Goal: Task Accomplishment & Management: Use online tool/utility

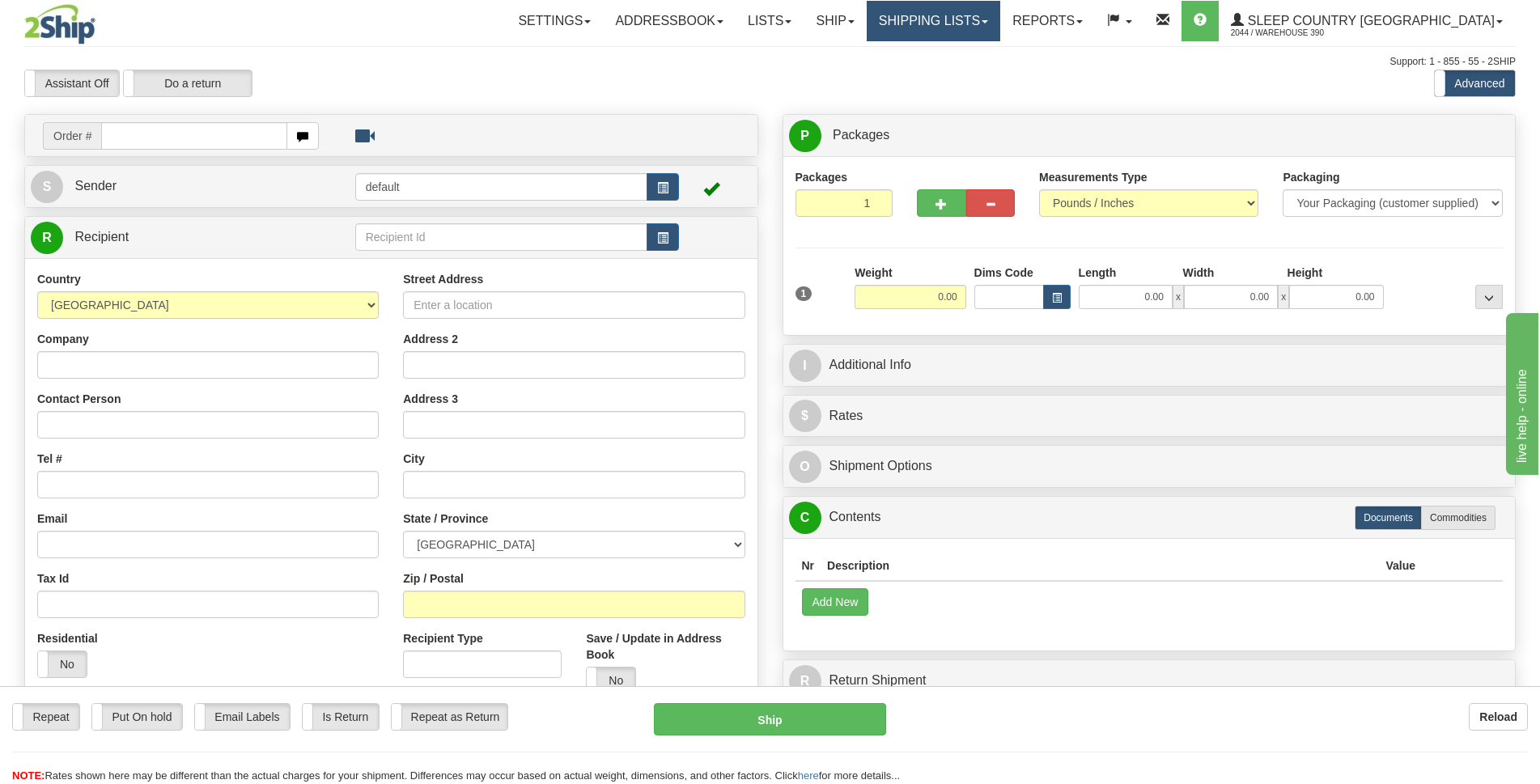
click at [1000, 28] on link "Shipping lists" at bounding box center [933, 21] width 134 height 41
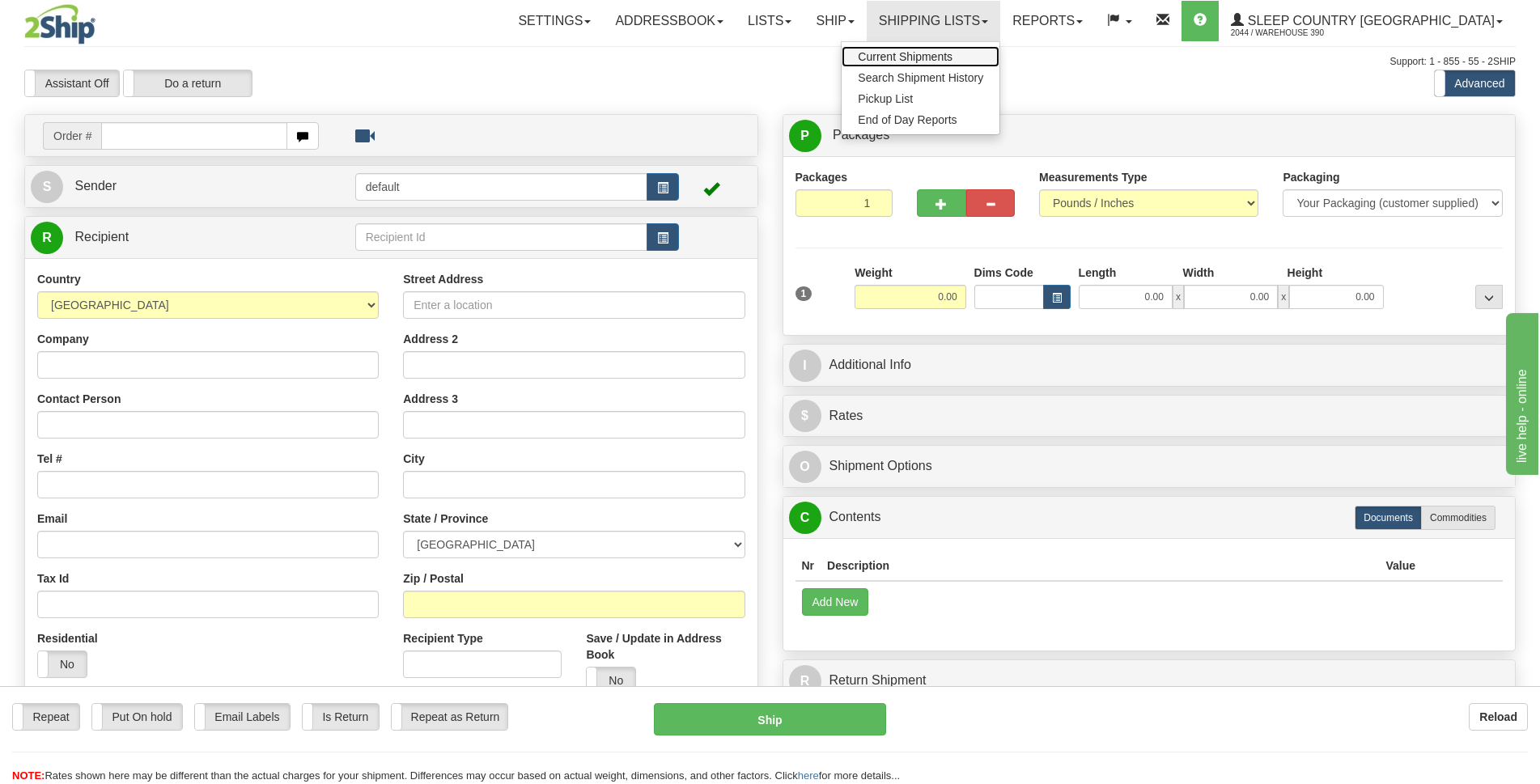
click at [953, 55] on span "Current Shipments" at bounding box center [905, 56] width 95 height 13
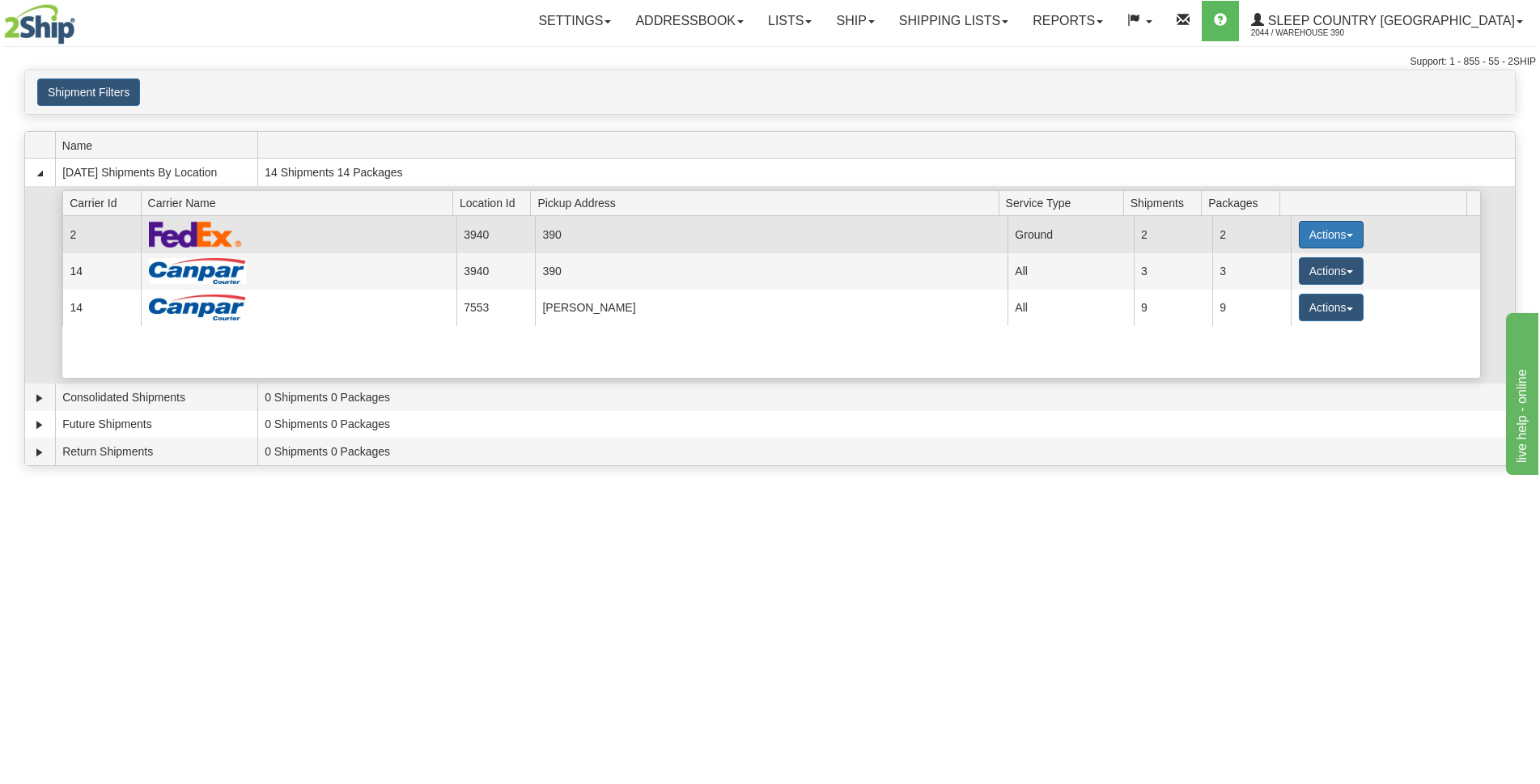
click at [1352, 244] on button "Actions" at bounding box center [1331, 235] width 64 height 28
click at [1278, 289] on span "Close" at bounding box center [1269, 285] width 38 height 11
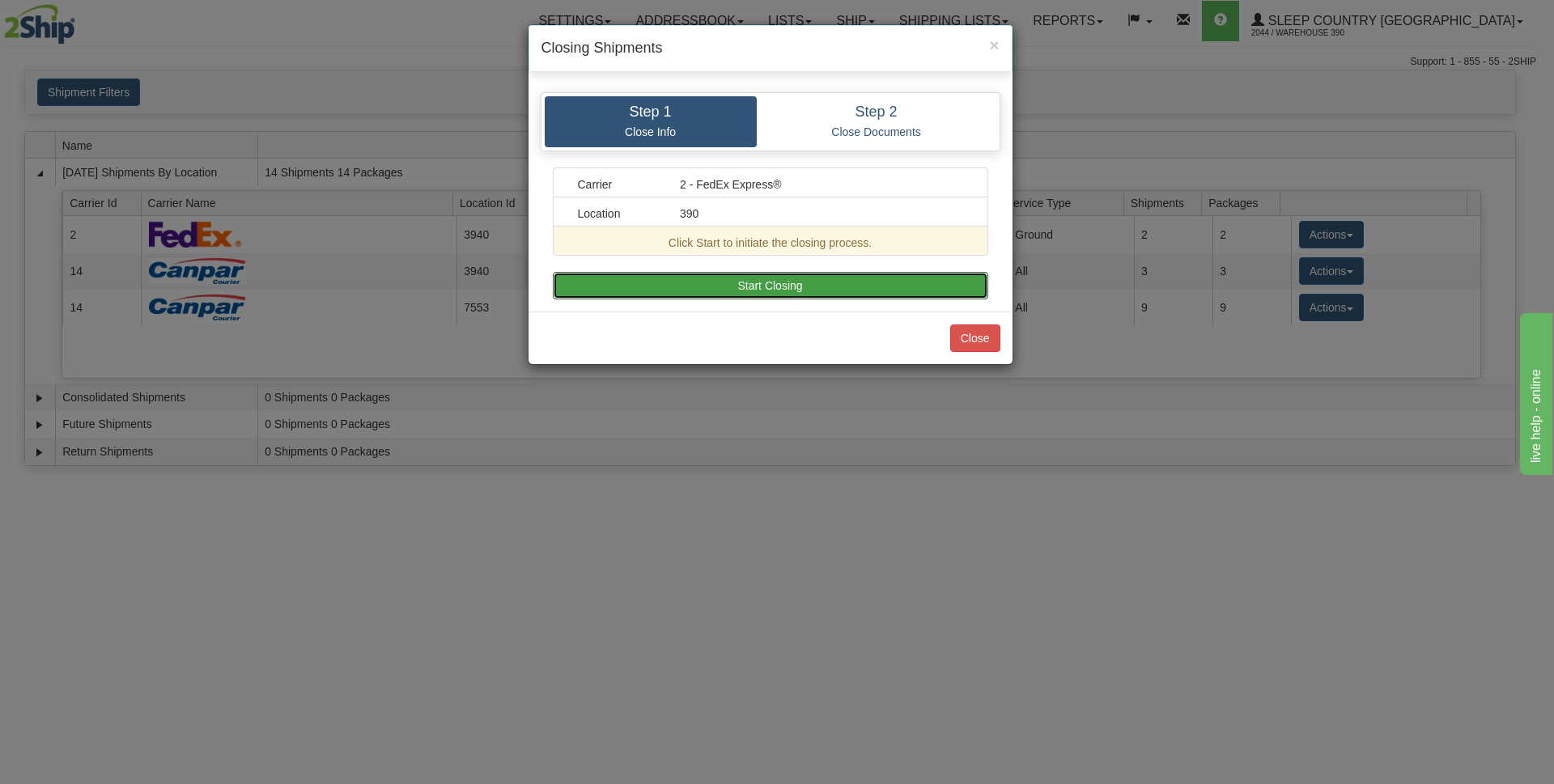
click at [865, 289] on button "Start Closing" at bounding box center [771, 286] width 436 height 28
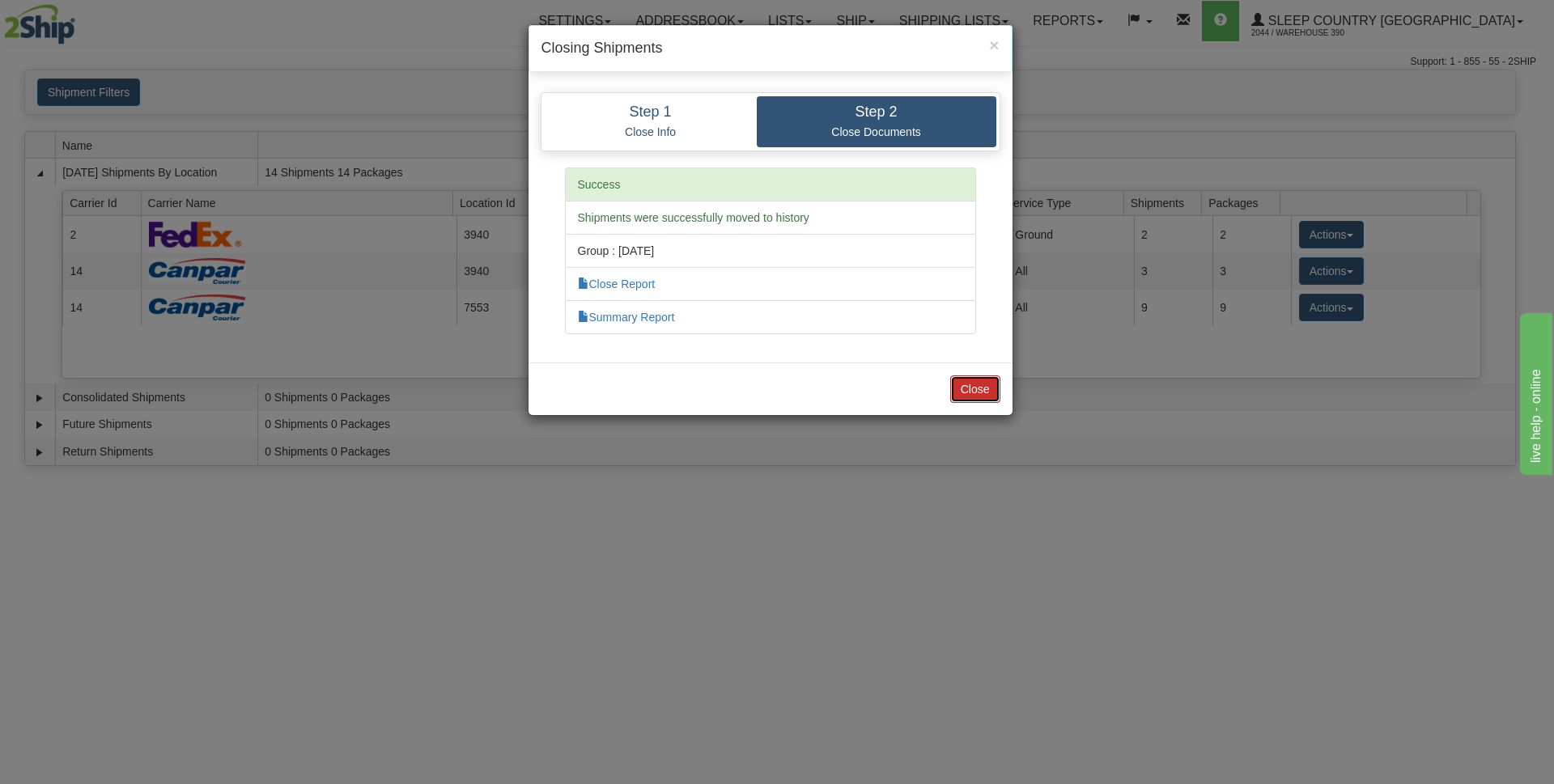
click at [990, 387] on button "Close" at bounding box center [975, 389] width 51 height 28
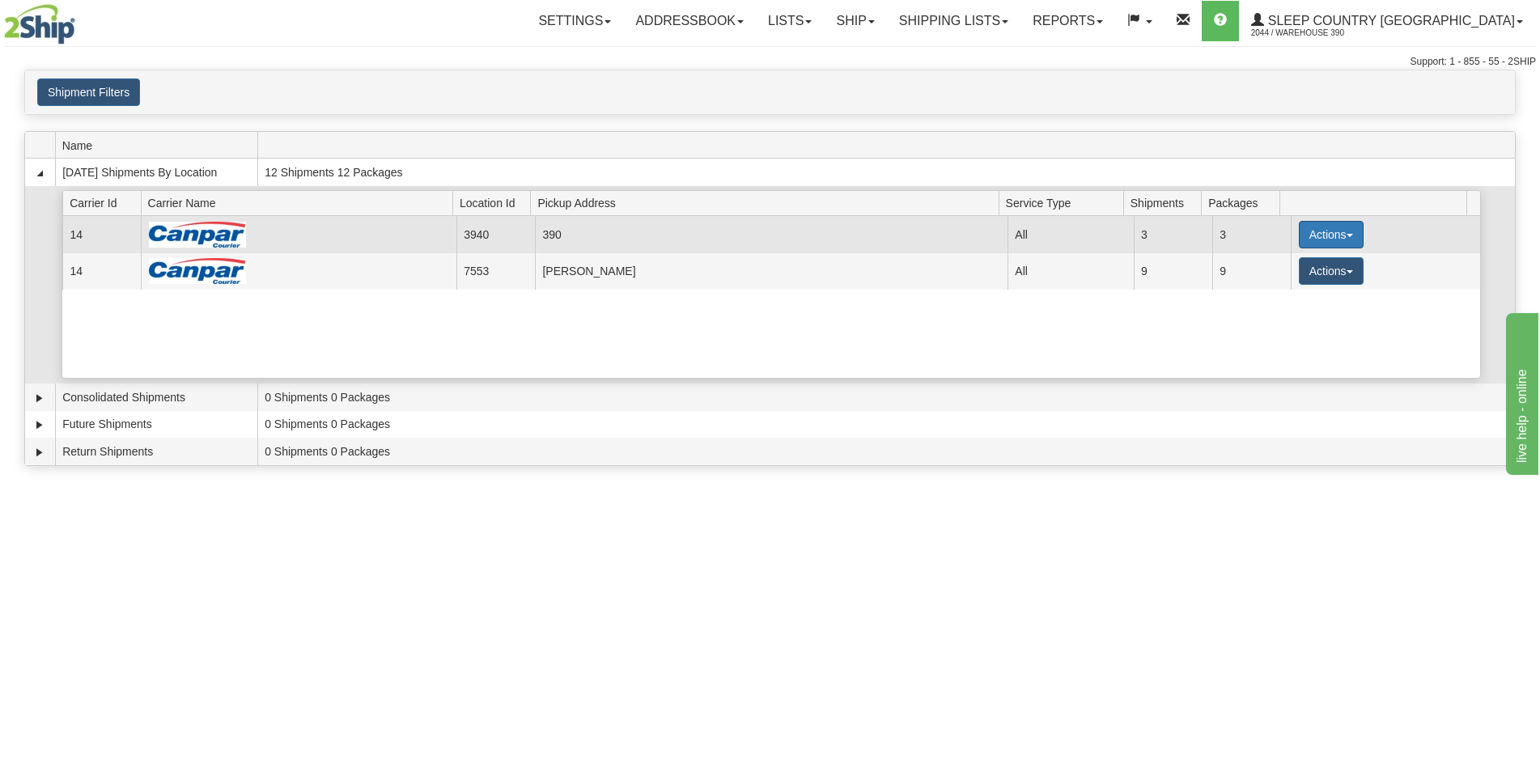
click at [1339, 233] on button "Actions" at bounding box center [1331, 235] width 64 height 28
click at [1286, 288] on span "Close" at bounding box center [1269, 285] width 38 height 11
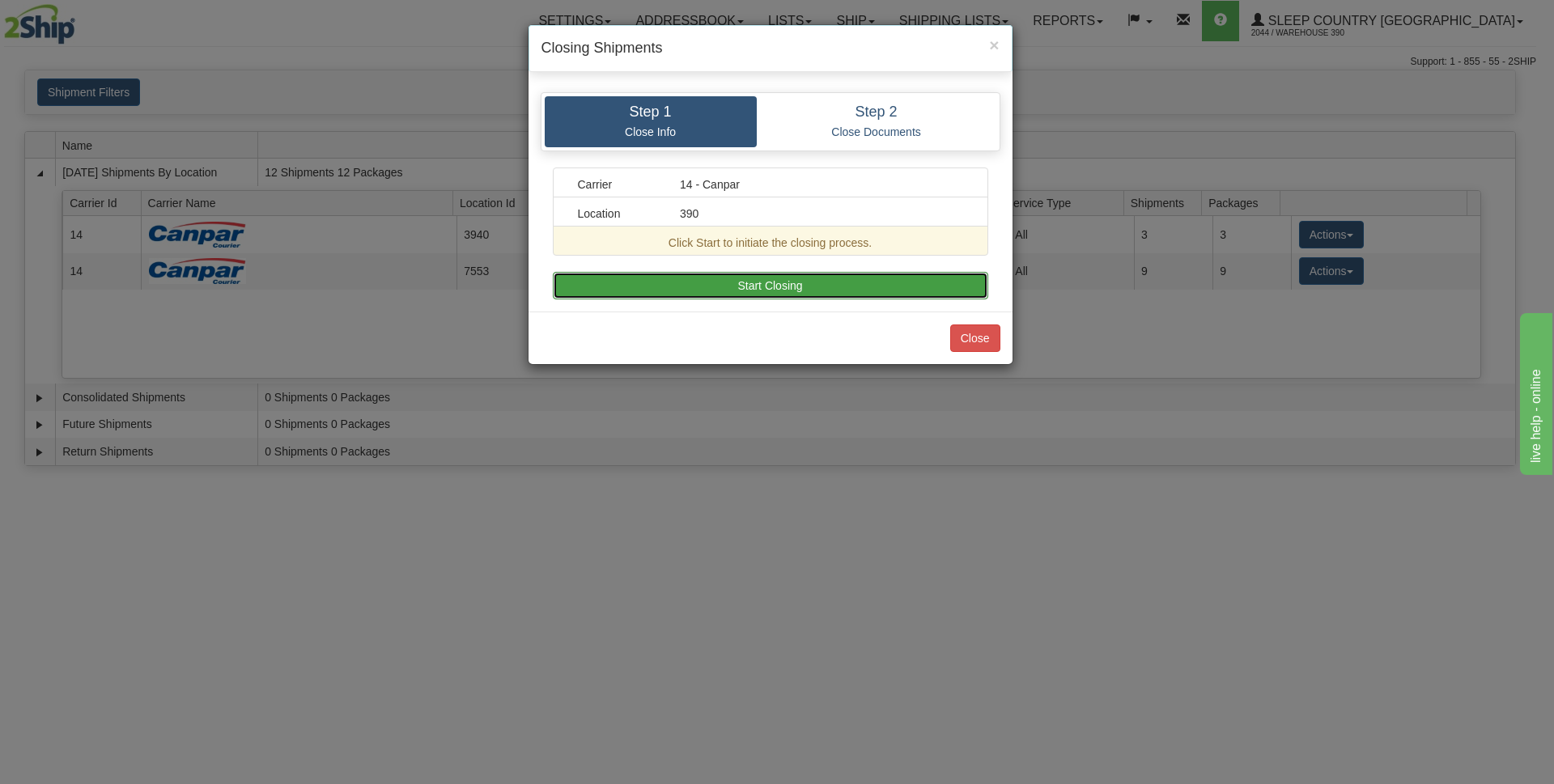
click at [838, 286] on button "Start Closing" at bounding box center [771, 286] width 436 height 28
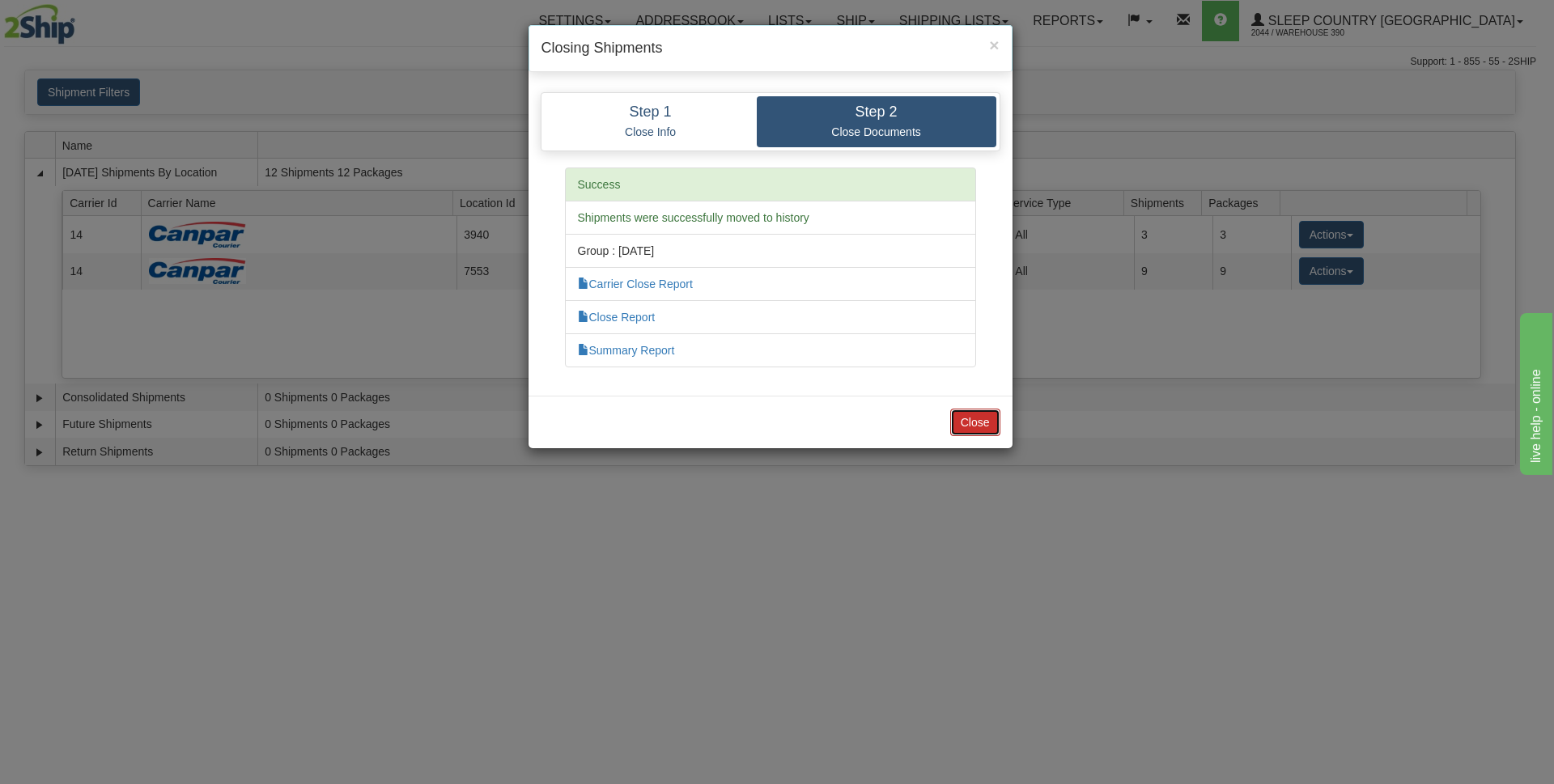
click at [963, 425] on button "Close" at bounding box center [975, 423] width 51 height 28
